Goal: Information Seeking & Learning: Learn about a topic

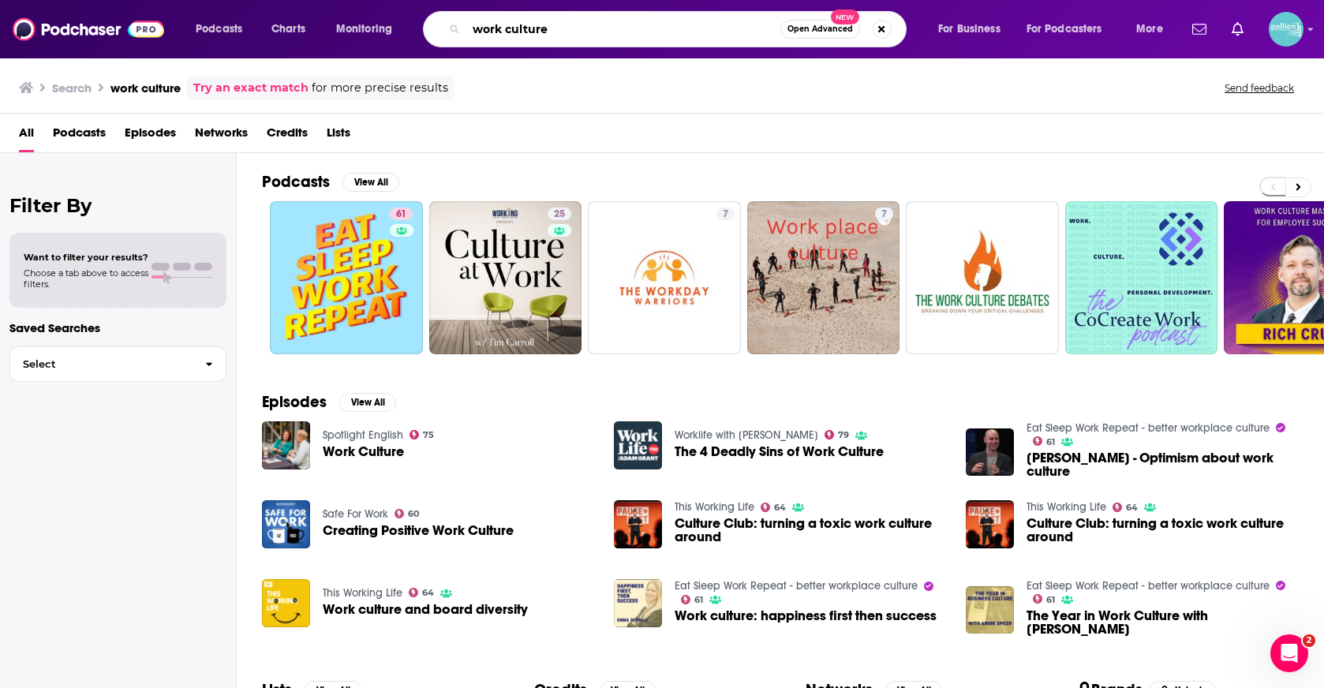
click at [527, 17] on input "work culture" at bounding box center [623, 29] width 314 height 25
paste input "From Nowhere to Nothing Podcast"
type input "From Nowhere to Nothing Podcast"
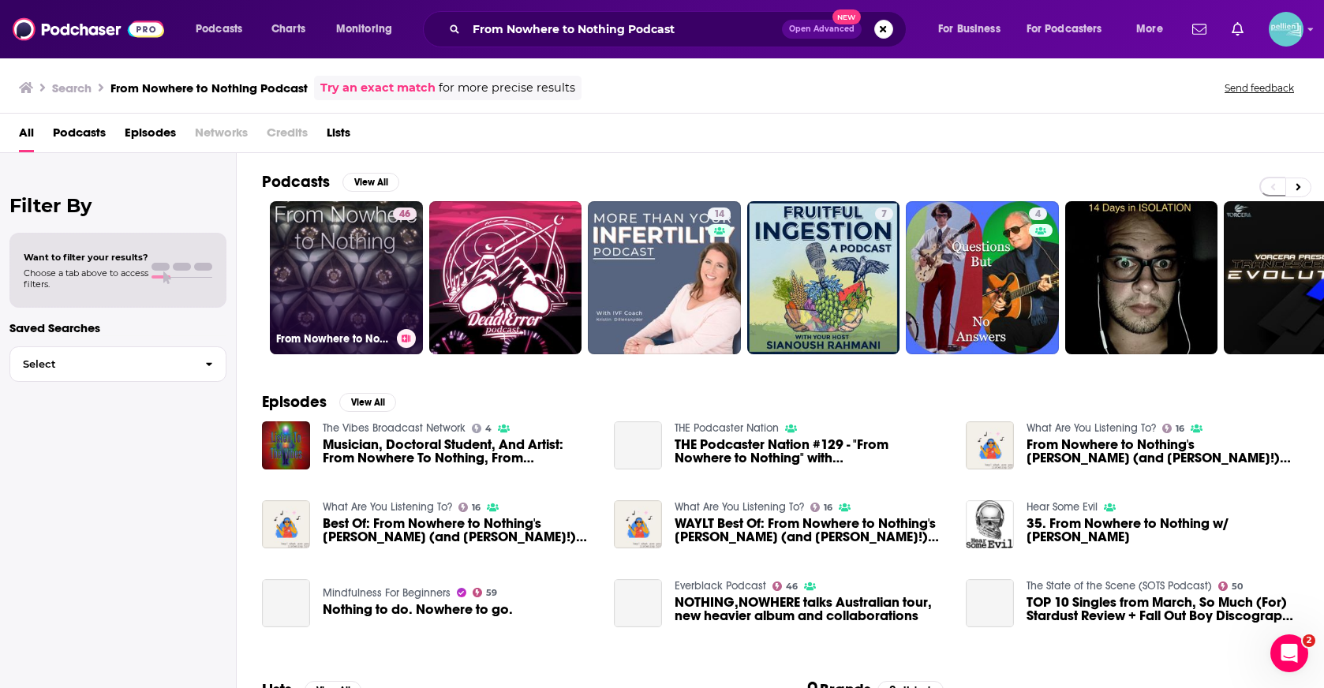
click at [330, 275] on link "46 From Nowhere to Nothing" at bounding box center [346, 277] width 153 height 153
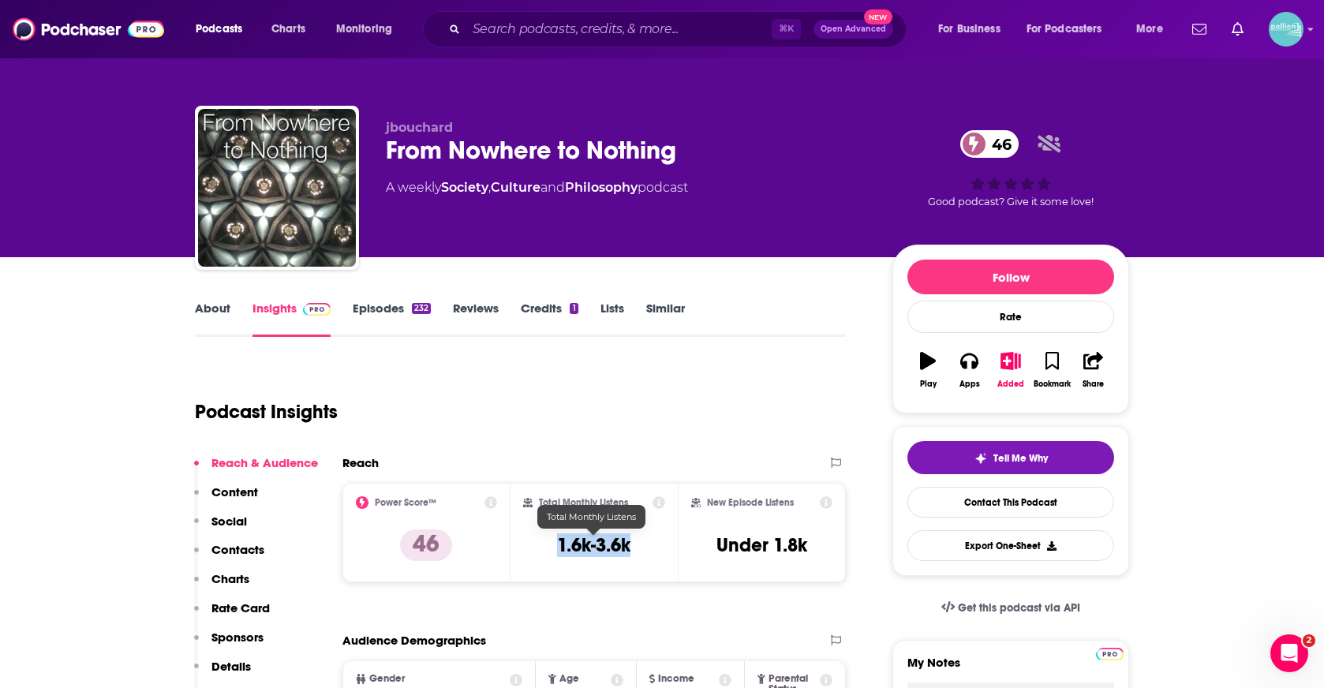
drag, startPoint x: 628, startPoint y: 548, endPoint x: 546, endPoint y: 546, distance: 82.1
click at [546, 547] on div "Total Monthly Listens 1.6k-3.6k" at bounding box center [594, 532] width 143 height 73
copy h3 "1.6k-3.6k"
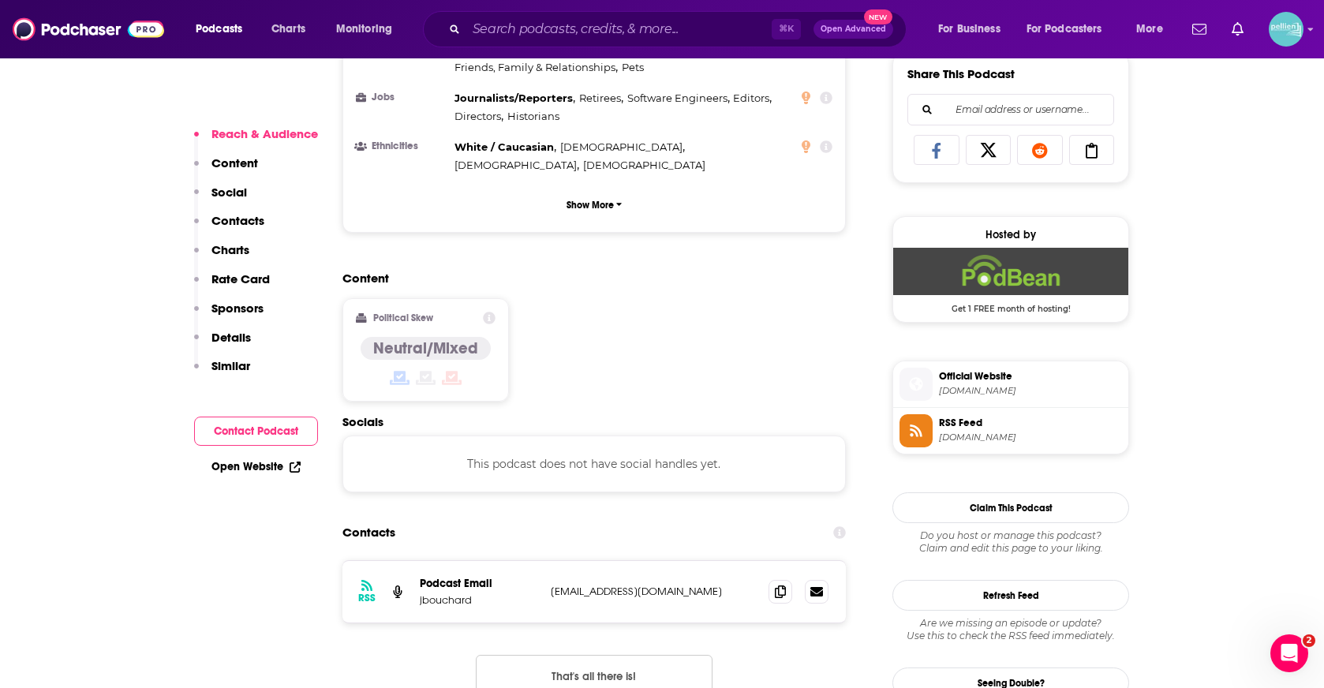
scroll to position [1032, 0]
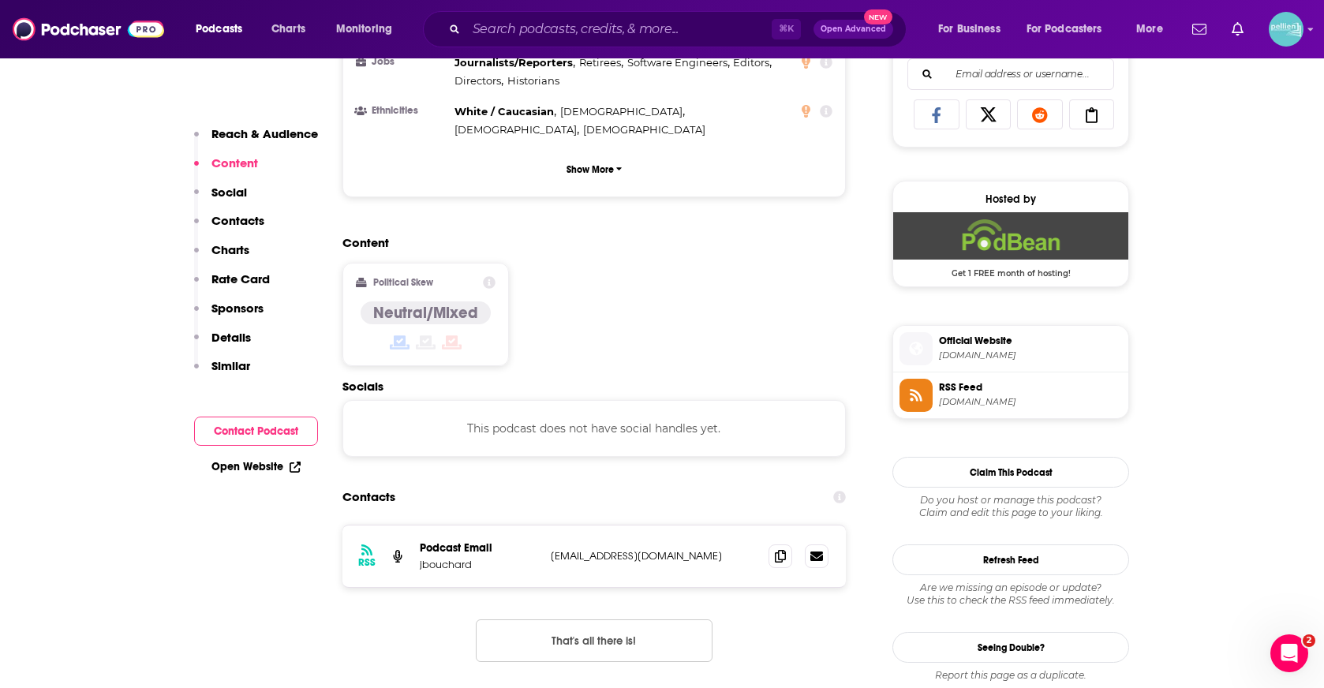
click at [241, 469] on link "Open Website" at bounding box center [255, 466] width 89 height 13
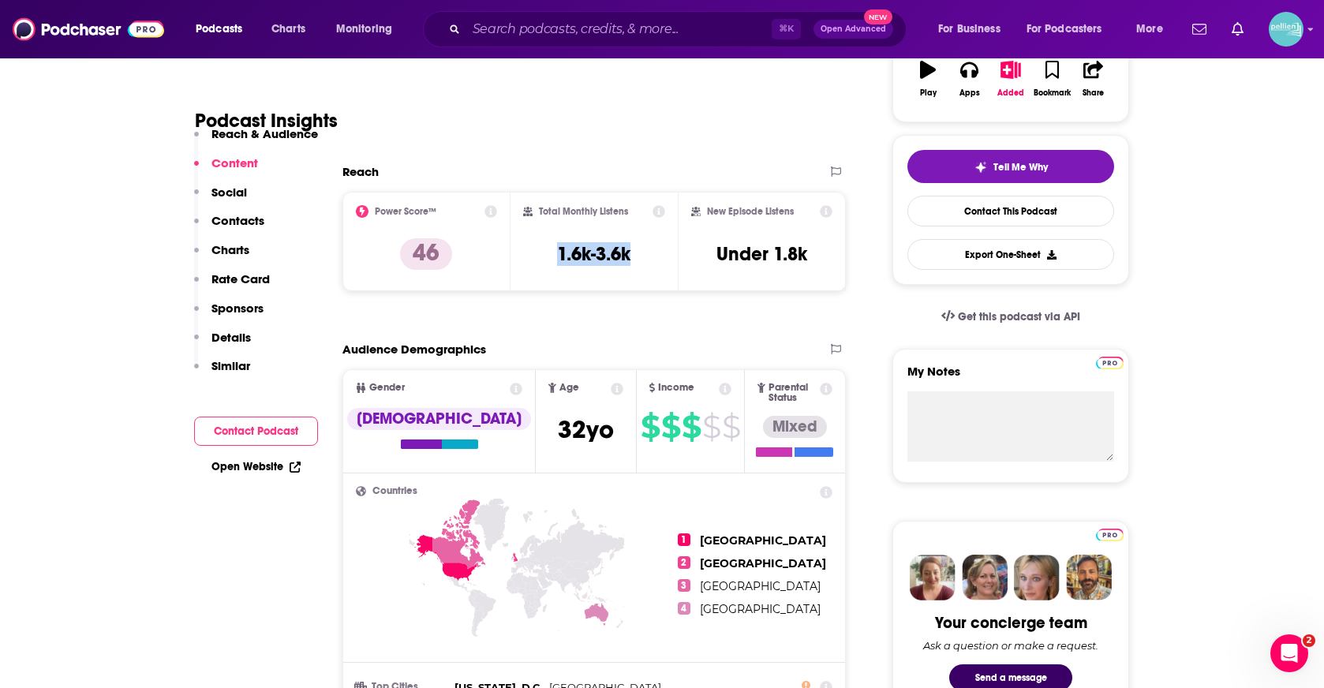
scroll to position [4, 0]
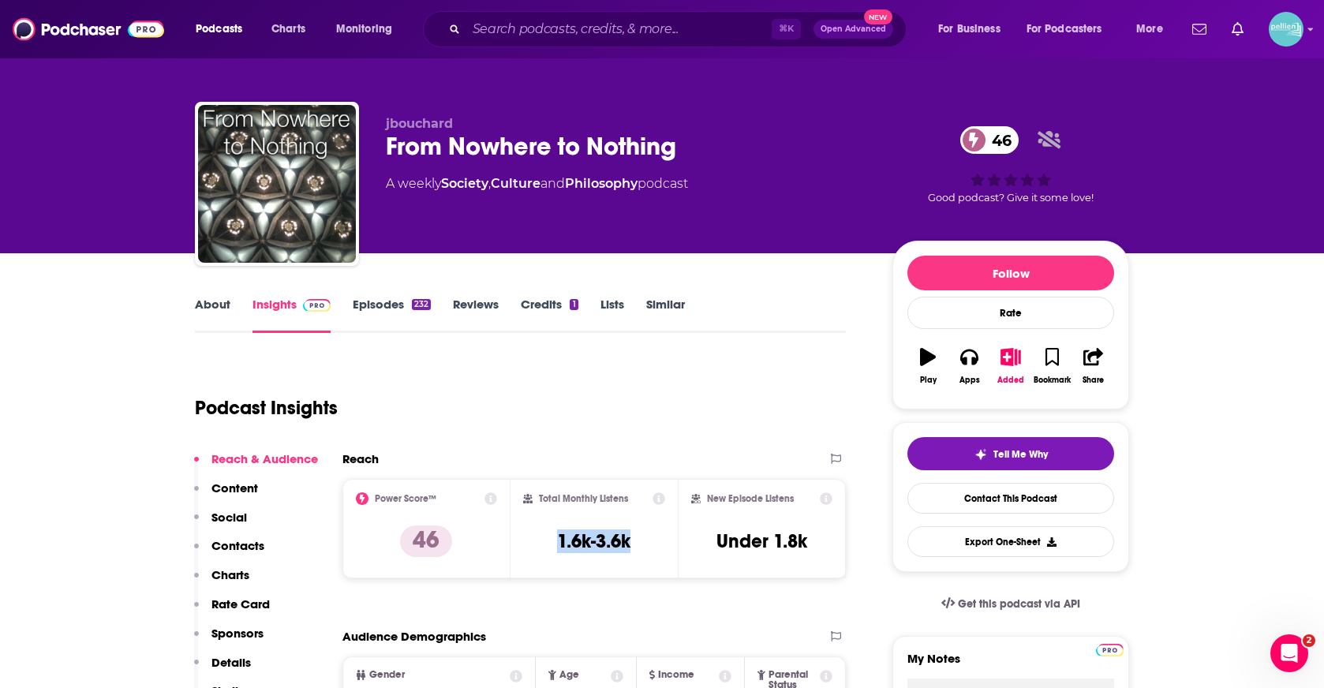
click at [204, 310] on link "About" at bounding box center [213, 315] width 36 height 36
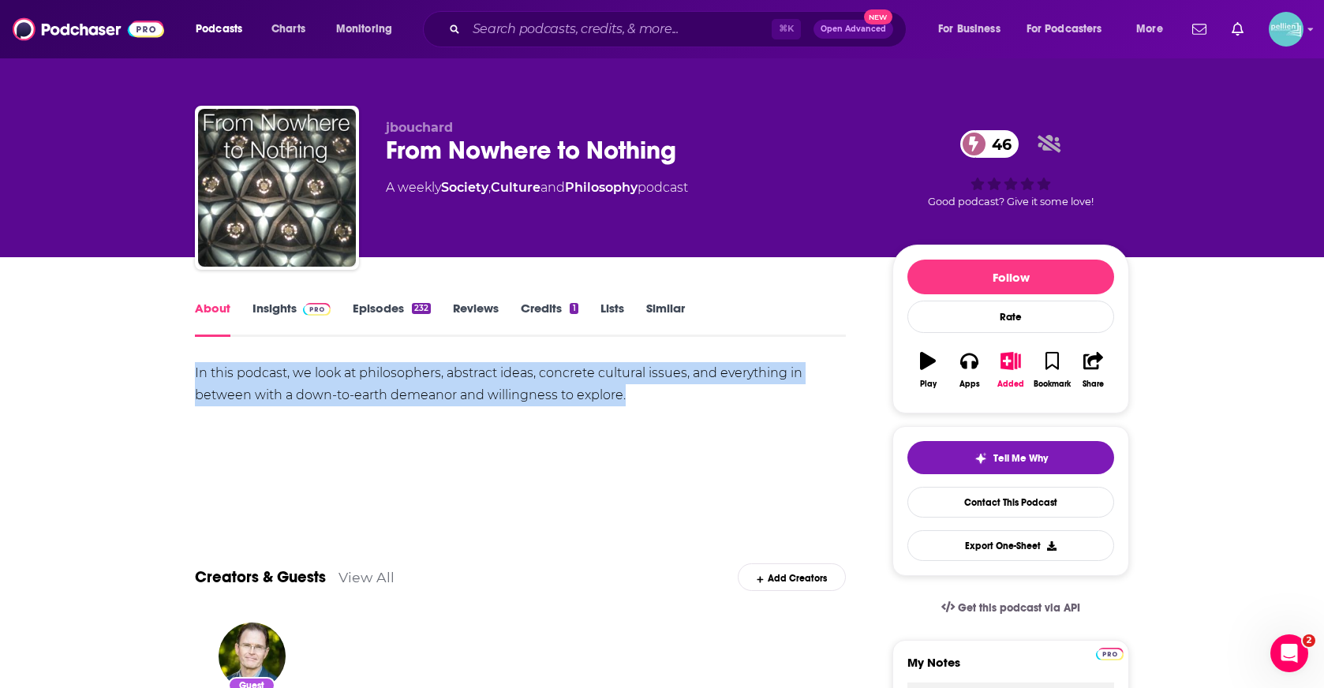
drag, startPoint x: 690, startPoint y: 399, endPoint x: 185, endPoint y: 372, distance: 505.7
copy div "In this podcast, we look at philosophers, abstract ideas, concrete cultural iss…"
click at [264, 310] on link "Insights" at bounding box center [291, 319] width 78 height 36
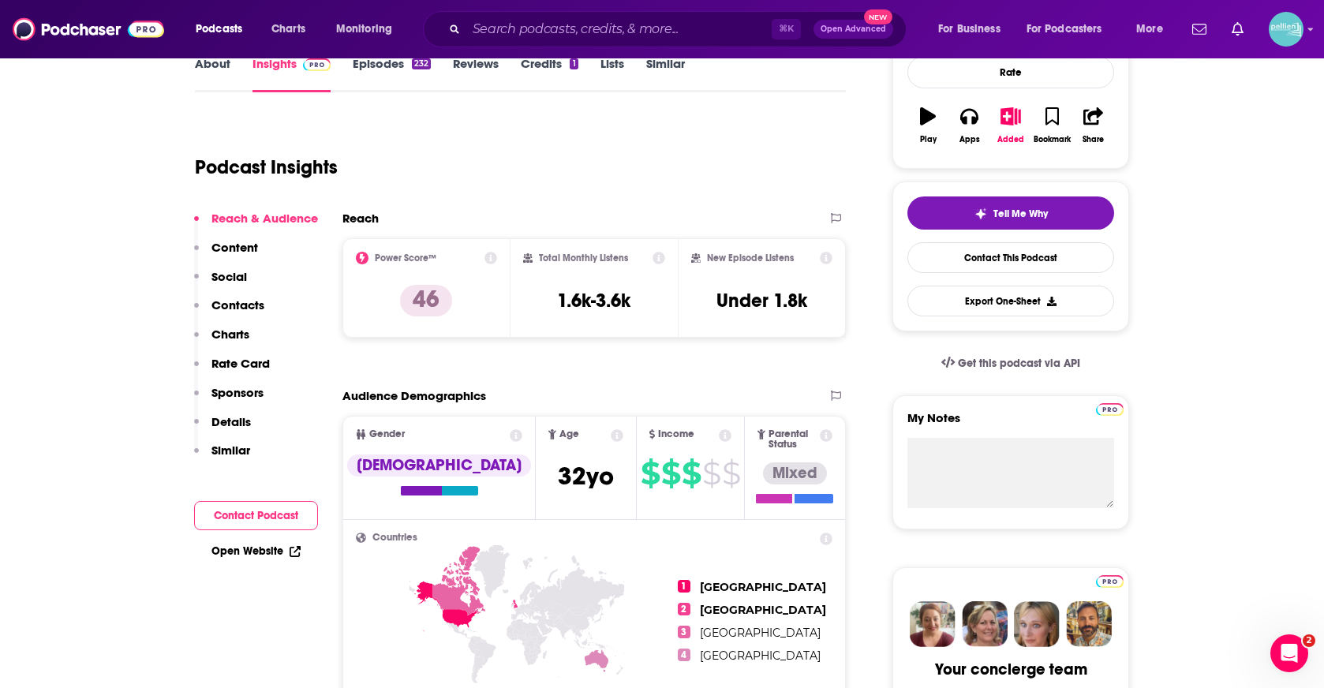
scroll to position [265, 0]
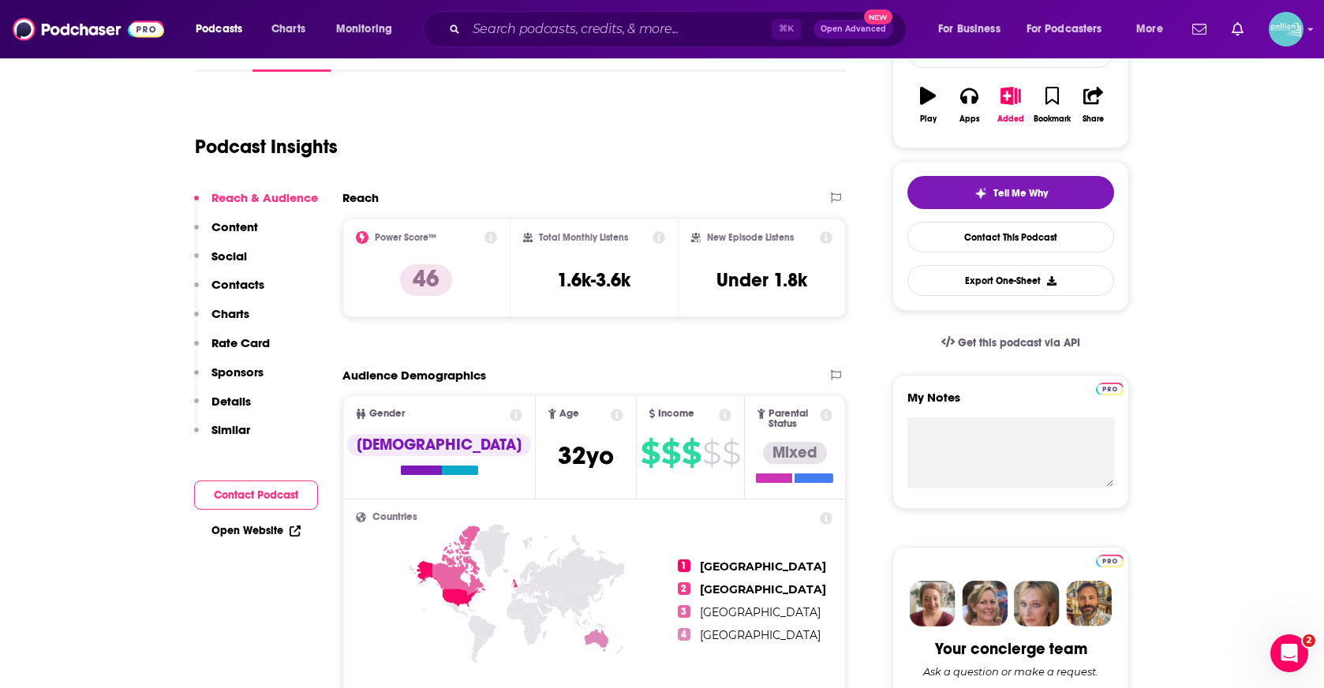
click at [233, 532] on link "Open Website" at bounding box center [255, 530] width 89 height 13
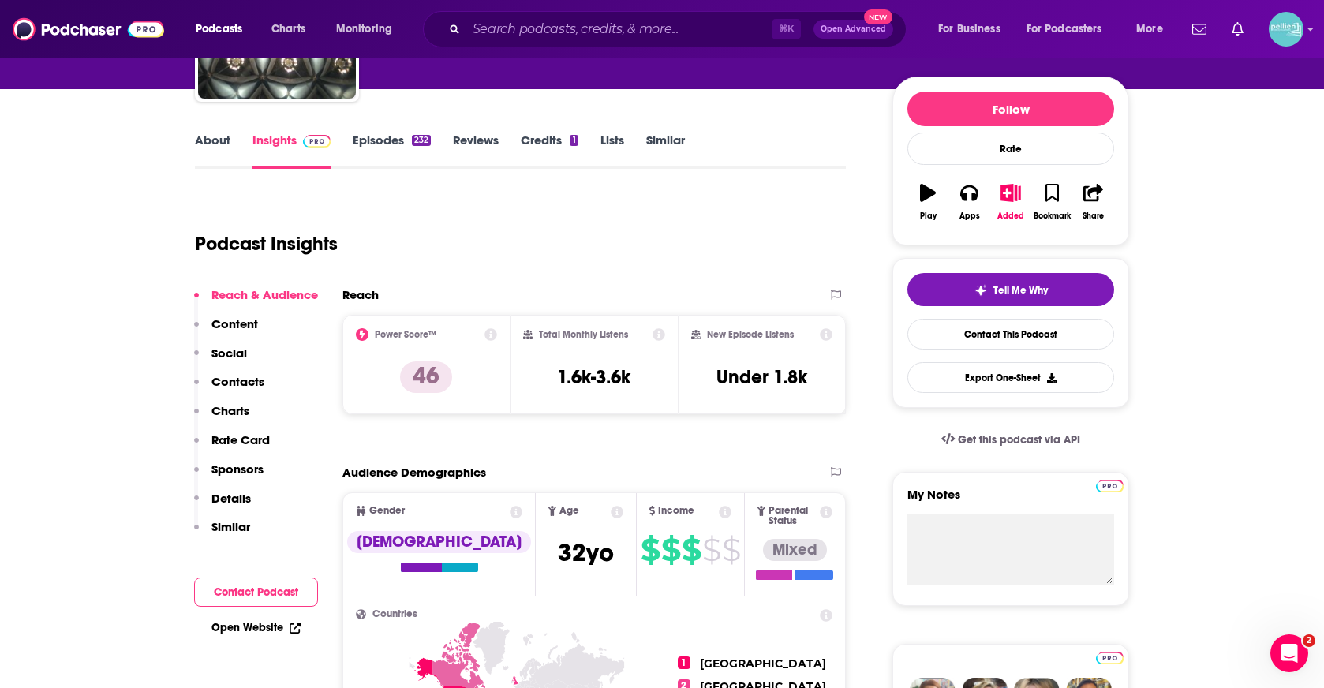
scroll to position [0, 0]
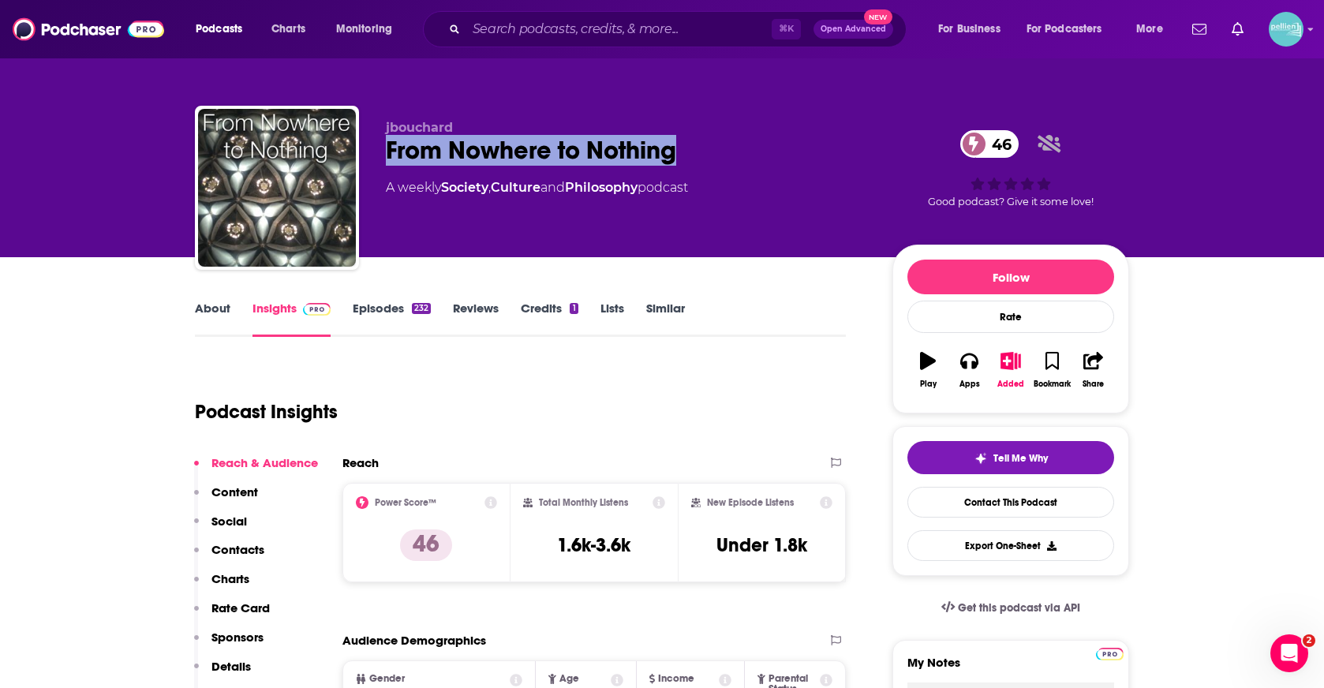
drag, startPoint x: 649, startPoint y: 145, endPoint x: 382, endPoint y: 154, distance: 266.8
click at [382, 154] on div "jbouchard From Nowhere to Nothing 46 A weekly Society , Culture and Philosophy …" at bounding box center [662, 191] width 934 height 170
copy h2 "From Nowhere to Nothing"
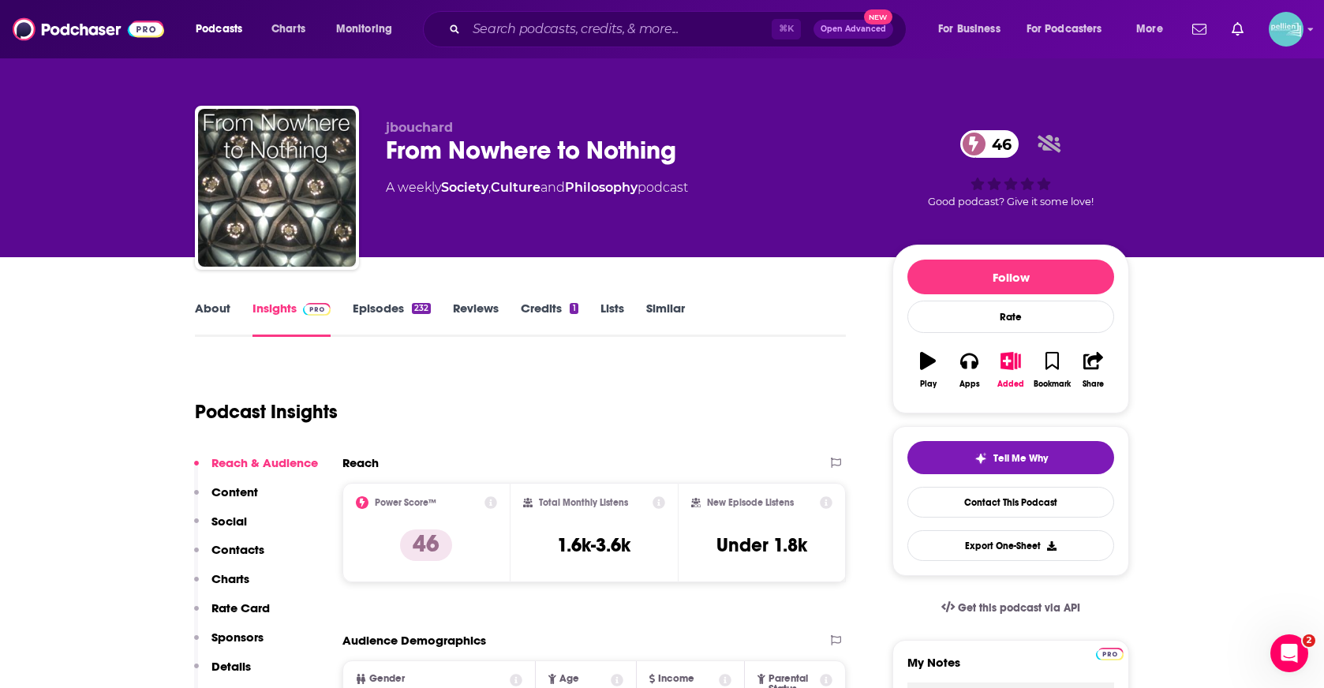
click at [704, 389] on div "Podcast Insights" at bounding box center [514, 402] width 638 height 80
